Goal: Use online tool/utility: Utilize a website feature to perform a specific function

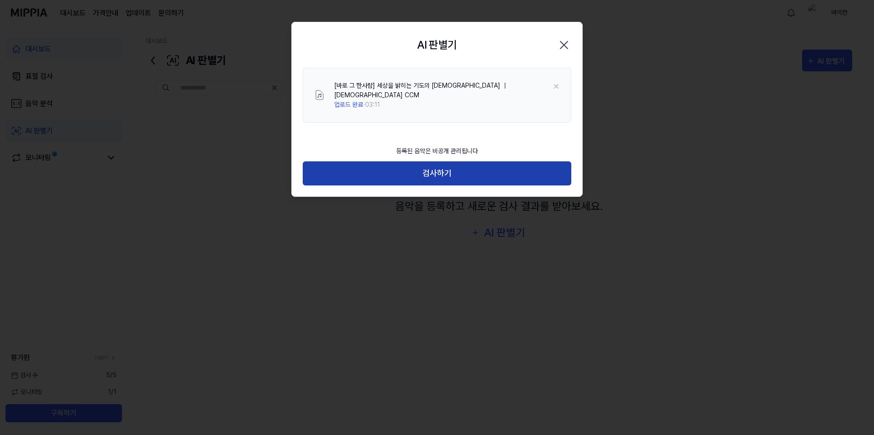
click at [430, 186] on button "검사하기" at bounding box center [437, 174] width 268 height 24
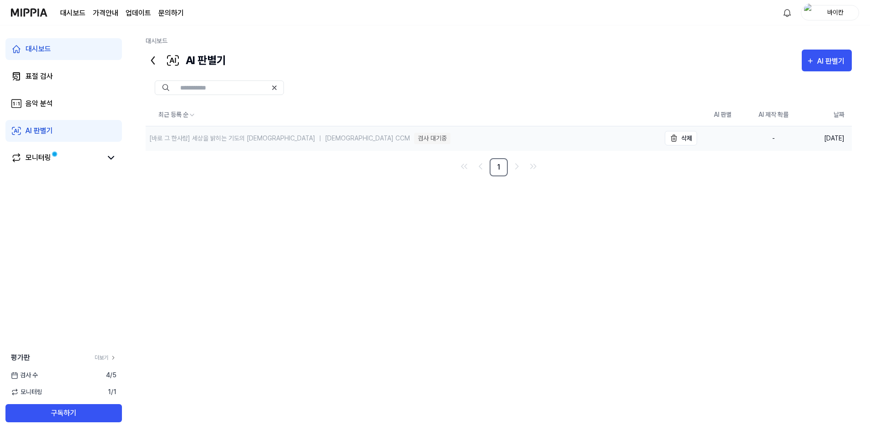
click at [350, 143] on div "[바로 그 한사람] 세상을 밝히는 기도의 [DEMOGRAPHIC_DATA] ｜ [DEMOGRAPHIC_DATA] CCM" at bounding box center [279, 139] width 261 height 10
click at [421, 144] on div "검사 대기중" at bounding box center [432, 138] width 36 height 11
click at [242, 143] on div "[바로 그 한사람] 세상을 밝히는 기도의 [DEMOGRAPHIC_DATA] ｜ [DEMOGRAPHIC_DATA] CCM" at bounding box center [279, 139] width 261 height 10
drag, startPoint x: 440, startPoint y: 190, endPoint x: 355, endPoint y: 186, distance: 84.3
click at [433, 144] on div "검사 대기중" at bounding box center [432, 138] width 36 height 11
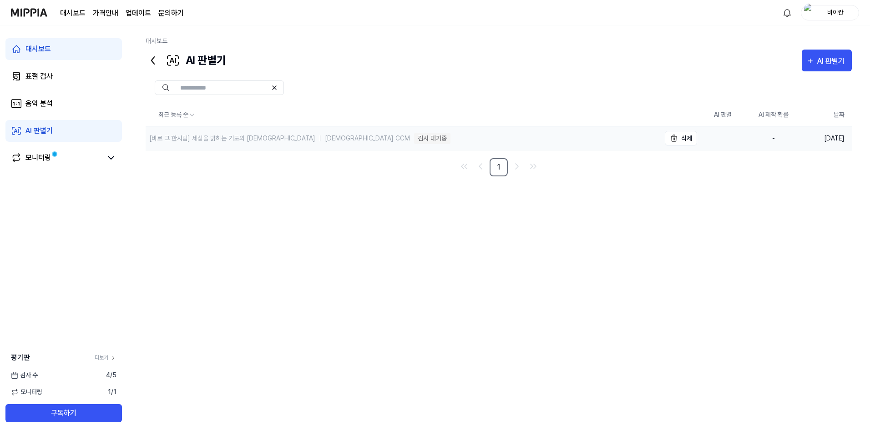
click at [272, 143] on div "[바로 그 한사람] 세상을 밝히는 기도의 [DEMOGRAPHIC_DATA] ｜ [DEMOGRAPHIC_DATA] CCM" at bounding box center [279, 139] width 261 height 10
click at [37, 163] on div "모니터링" at bounding box center [37, 157] width 25 height 11
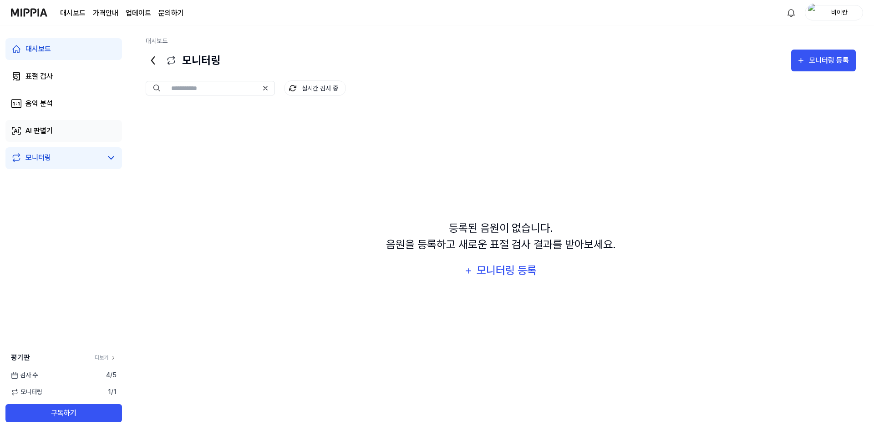
click at [78, 142] on link "AI 판별기" at bounding box center [63, 131] width 116 height 22
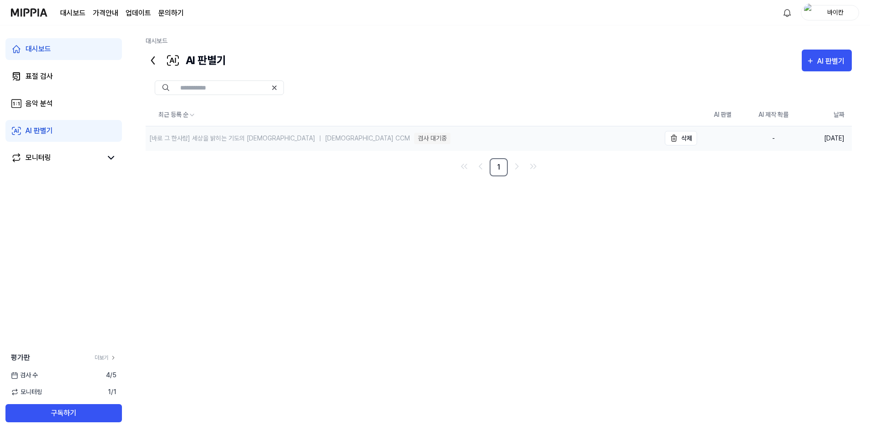
click at [488, 151] on div "[바로 그 한사람] 세상을 밝히는 기도의 찬양 ｜ 기독교 CCM 검사 대기중" at bounding box center [403, 139] width 515 height 24
click at [275, 151] on div "[바로 그 한사람] 세상을 밝히는 기도의 찬양 ｜ 기독교 CCM 검사 대기중" at bounding box center [403, 139] width 515 height 24
click at [160, 68] on icon at bounding box center [153, 60] width 15 height 15
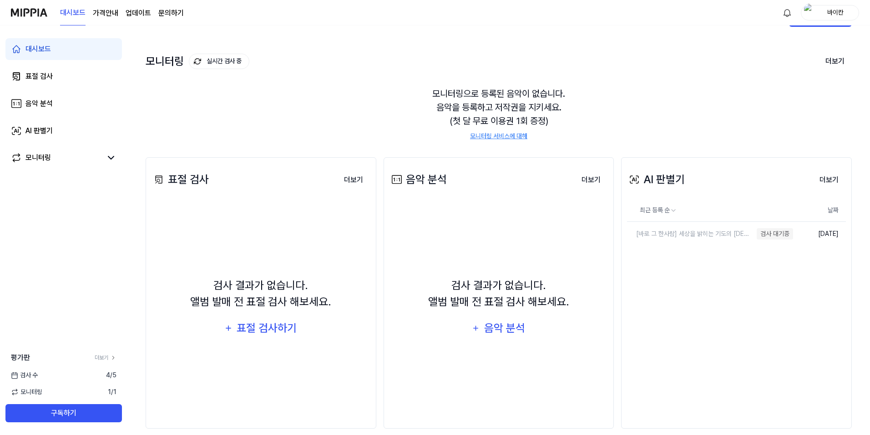
scroll to position [46, 0]
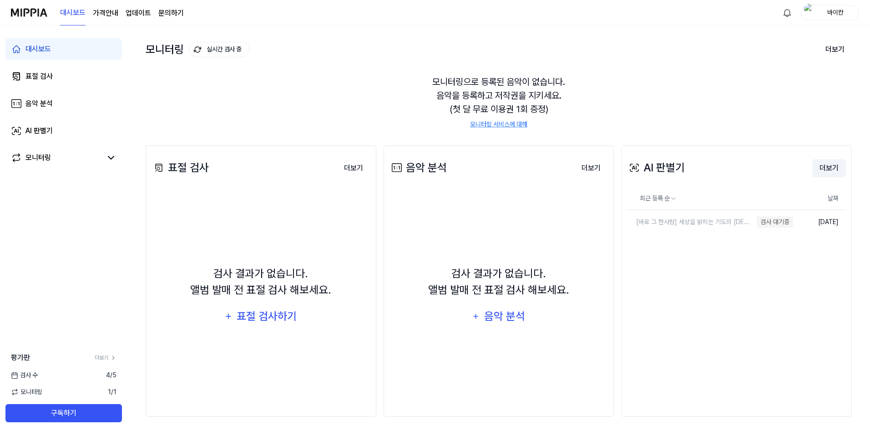
click at [816, 177] on button "더보기" at bounding box center [829, 168] width 34 height 18
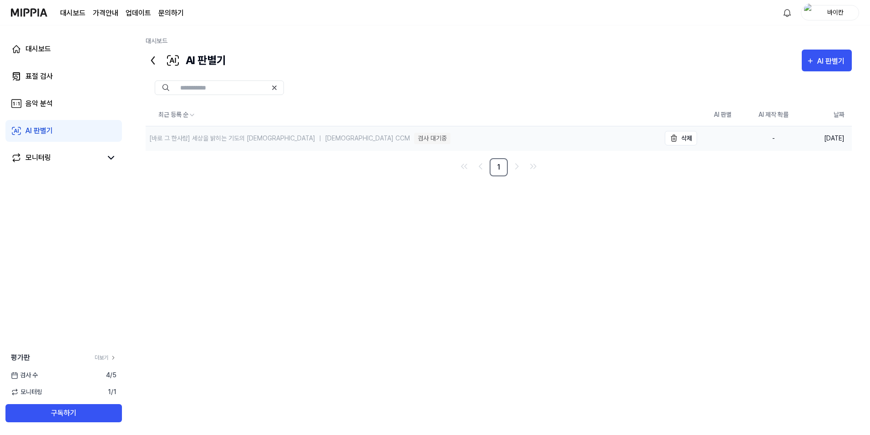
click at [248, 143] on div "[바로 그 한사람] 세상을 밝히는 기도의 [DEMOGRAPHIC_DATA] ｜ [DEMOGRAPHIC_DATA] CCM" at bounding box center [279, 139] width 261 height 10
click at [554, 152] on div "[바로 그 한사람] 세상을 밝히는 기도의 [DEMOGRAPHIC_DATA] ｜ [DEMOGRAPHIC_DATA] CCM" at bounding box center [403, 139] width 515 height 25
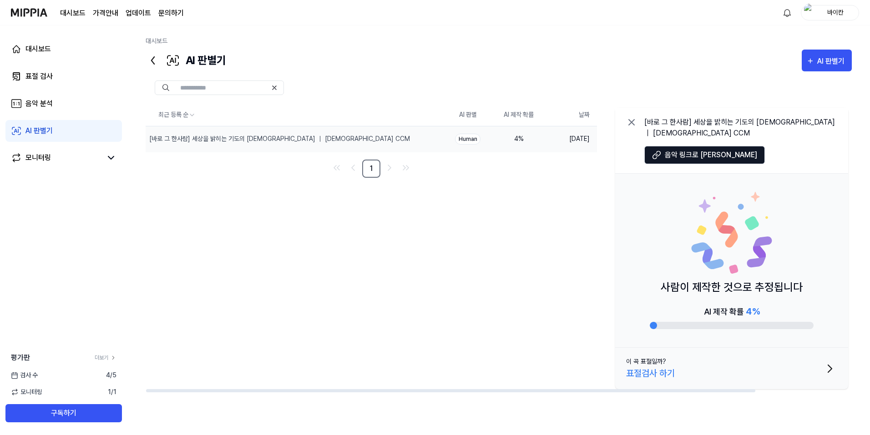
click at [626, 128] on button at bounding box center [631, 122] width 11 height 11
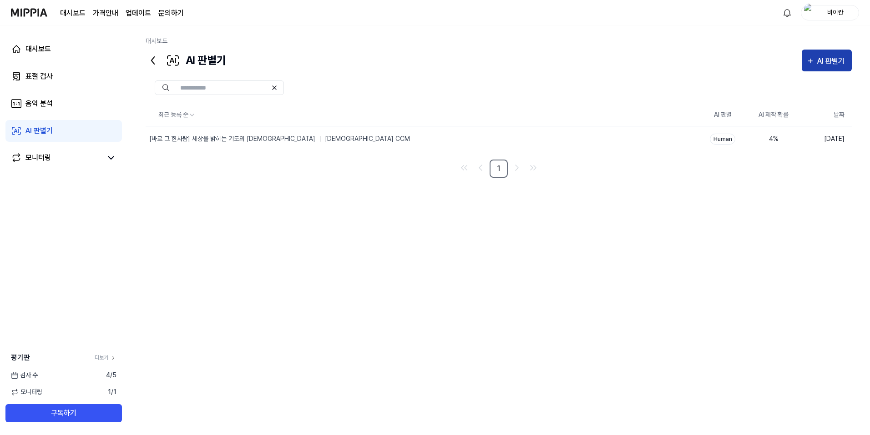
click at [805, 71] on button "AI 판별기" at bounding box center [827, 61] width 50 height 22
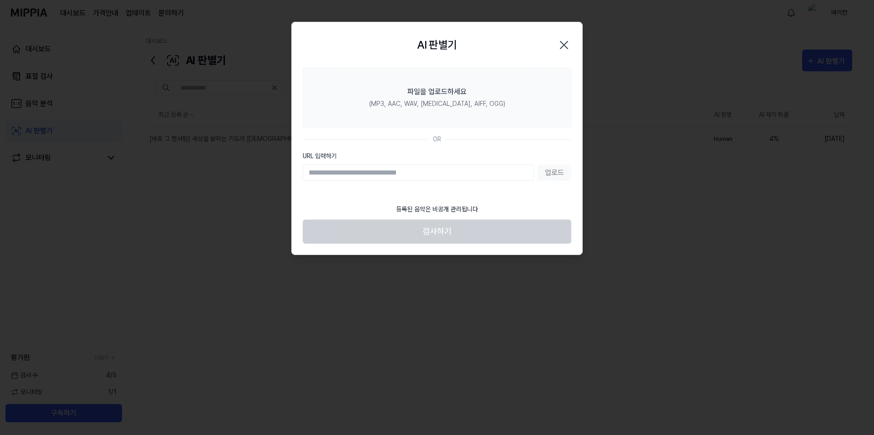
click at [480, 181] on input "URL 입력하기" at bounding box center [418, 173] width 231 height 16
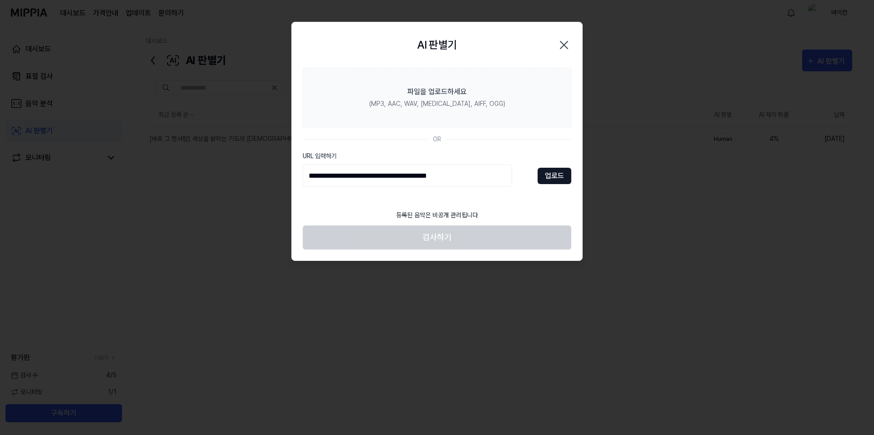
type input "**********"
click at [559, 184] on button "업로드" at bounding box center [554, 176] width 34 height 16
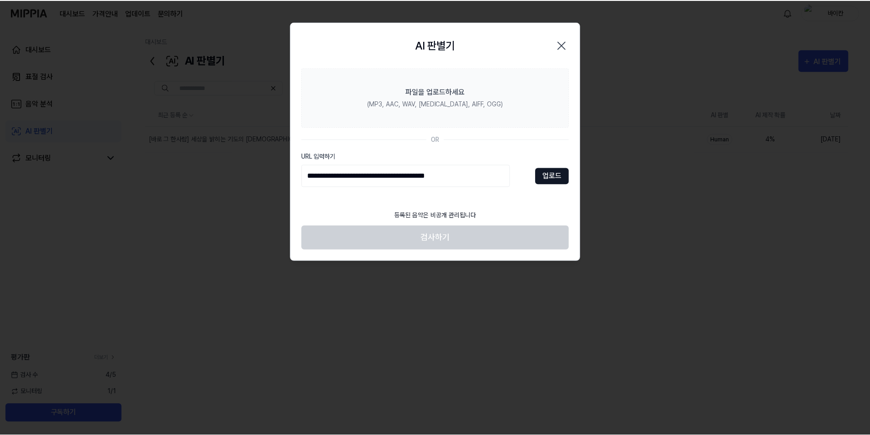
scroll to position [0, 0]
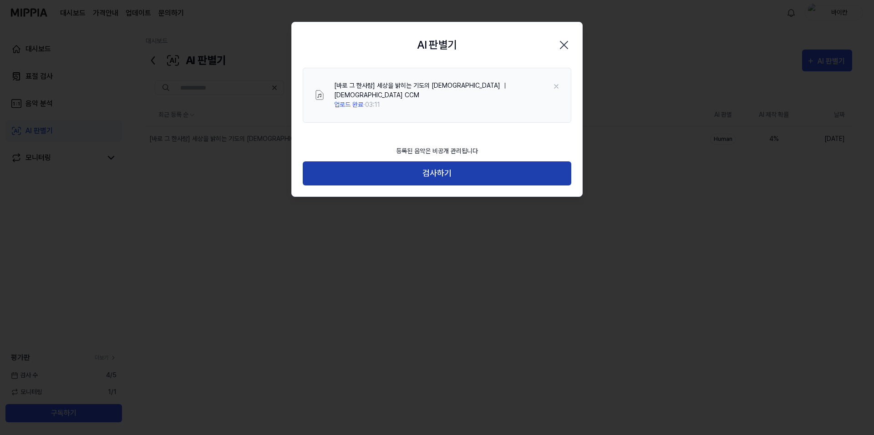
click at [447, 186] on button "검사하기" at bounding box center [437, 174] width 268 height 24
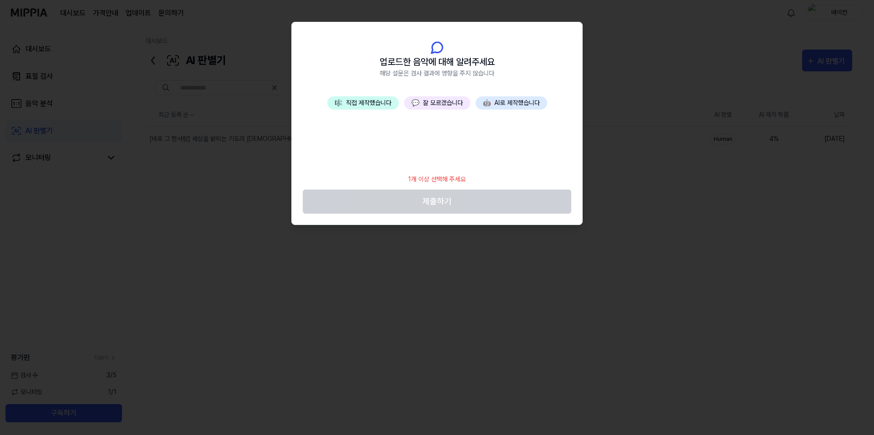
click at [470, 110] on button "💬 잘 모르겠습니다" at bounding box center [437, 102] width 66 height 13
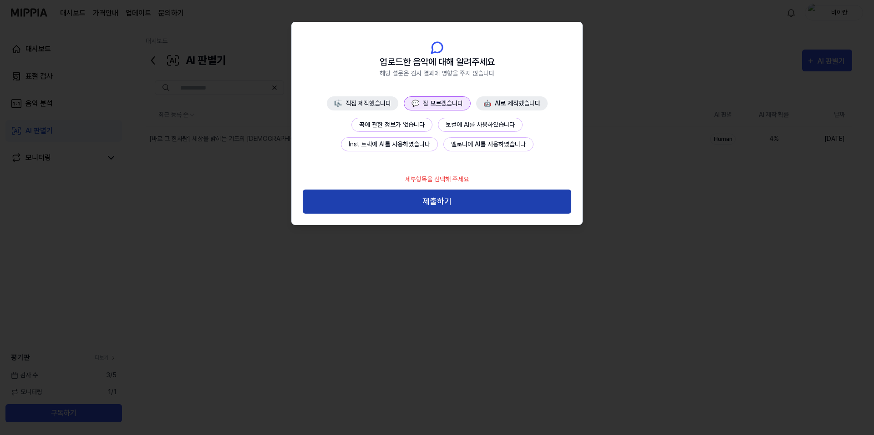
click at [464, 214] on button "제출하기" at bounding box center [437, 202] width 268 height 24
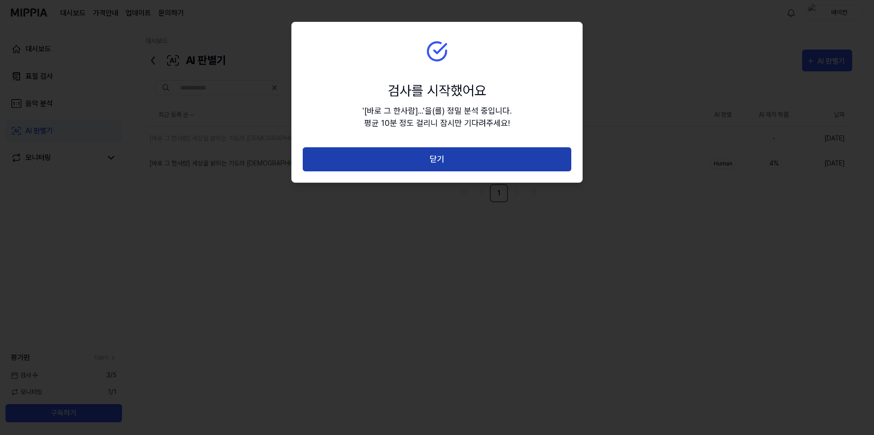
click at [475, 172] on button "닫기" at bounding box center [437, 159] width 268 height 24
